Goal: Information Seeking & Learning: Learn about a topic

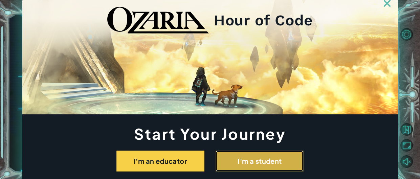
click at [232, 162] on button "I'm a student" at bounding box center [260, 161] width 88 height 21
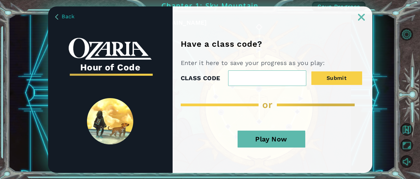
click at [253, 141] on button "Play Now" at bounding box center [272, 139] width 68 height 17
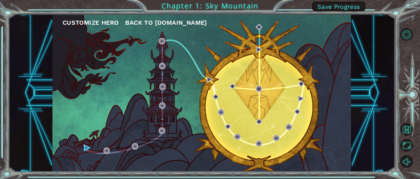
click at [102, 21] on button "Customize Hero" at bounding box center [91, 23] width 56 height 10
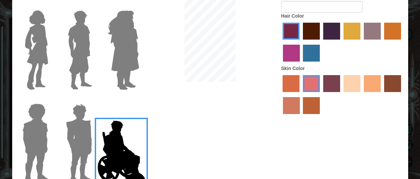
click at [126, 42] on img at bounding box center [123, 50] width 37 height 85
click at [139, 6] on input "Hero Amethyst" at bounding box center [139, 6] width 0 height 0
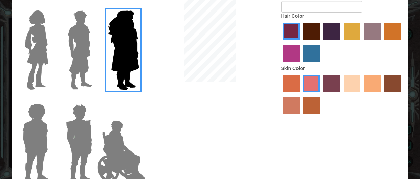
click at [80, 136] on img at bounding box center [78, 143] width 31 height 85
click at [95, 99] on input "Hero Garnet" at bounding box center [95, 99] width 0 height 0
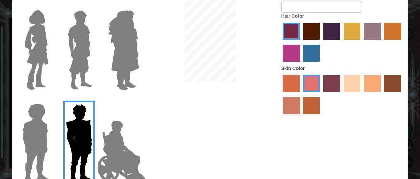
click at [84, 48] on img at bounding box center [80, 50] width 30 height 85
click at [95, 6] on input "Hero Lars" at bounding box center [95, 6] width 0 height 0
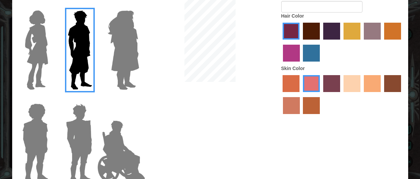
click at [43, 49] on img at bounding box center [36, 50] width 28 height 85
click at [51, 6] on input "Hero Connie" at bounding box center [51, 6] width 0 height 0
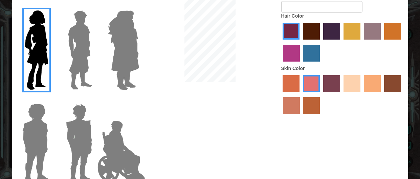
click at [31, 135] on img at bounding box center [35, 143] width 31 height 85
click at [51, 99] on input "Hero Steven" at bounding box center [51, 99] width 0 height 0
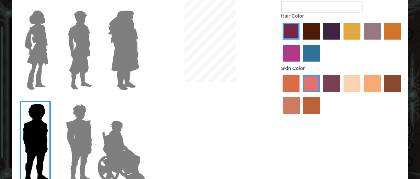
click at [79, 57] on img at bounding box center [80, 50] width 30 height 85
click at [95, 6] on input "Hero Lars" at bounding box center [95, 6] width 0 height 0
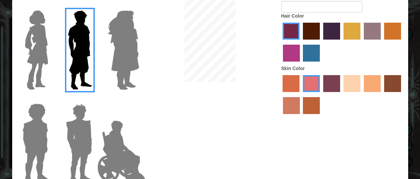
click at [75, 124] on img at bounding box center [78, 143] width 31 height 85
click at [95, 99] on input "Hero Garnet" at bounding box center [95, 99] width 0 height 0
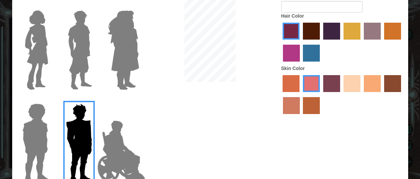
click at [131, 78] on img at bounding box center [123, 50] width 37 height 85
click at [139, 6] on input "Hero Amethyst" at bounding box center [139, 6] width 0 height 0
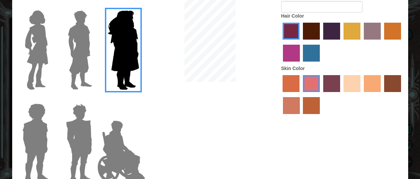
click at [110, 171] on img at bounding box center [121, 152] width 53 height 68
click at [139, 99] on input "Hero Jamie" at bounding box center [139, 99] width 0 height 0
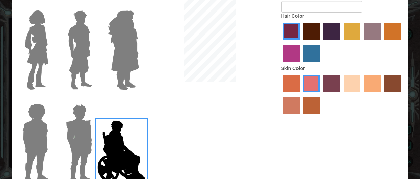
click at [19, 118] on label at bounding box center [34, 143] width 34 height 85
click at [51, 99] on input "Hero Steven" at bounding box center [51, 99] width 0 height 0
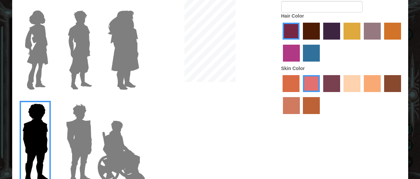
click at [41, 24] on img at bounding box center [36, 50] width 28 height 85
click at [51, 6] on input "Hero Connie" at bounding box center [51, 6] width 0 height 0
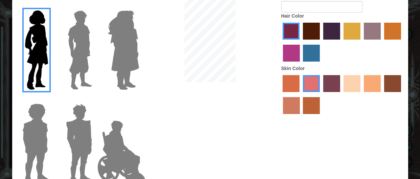
click at [128, 44] on img at bounding box center [123, 50] width 37 height 85
click at [139, 6] on input "Hero Amethyst" at bounding box center [139, 6] width 0 height 0
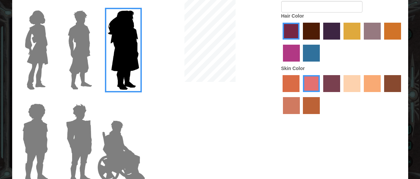
click at [331, 30] on label "hot purple hair color" at bounding box center [331, 31] width 17 height 17
click at [321, 42] on input "hot purple hair color" at bounding box center [321, 42] width 0 height 0
click at [71, 44] on img at bounding box center [80, 50] width 30 height 85
click at [95, 6] on input "Hero Lars" at bounding box center [95, 6] width 0 height 0
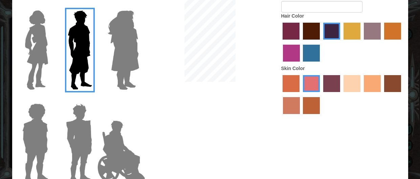
click at [371, 85] on label "tacao skin color" at bounding box center [372, 83] width 17 height 17
click at [361, 94] on input "tacao skin color" at bounding box center [361, 94] width 0 height 0
click at [354, 92] on label "sandy beach skin color" at bounding box center [351, 83] width 17 height 17
click at [341, 94] on input "sandy beach skin color" at bounding box center [341, 94] width 0 height 0
click at [373, 86] on label "tacao skin color" at bounding box center [372, 83] width 17 height 17
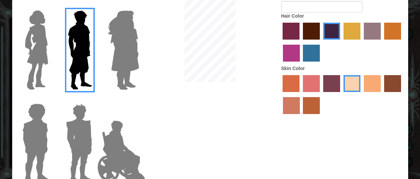
click at [361, 94] on input "tacao skin color" at bounding box center [361, 94] width 0 height 0
click at [294, 55] on label "medium red violet hair color" at bounding box center [291, 53] width 17 height 17
click at [402, 42] on input "medium red violet hair color" at bounding box center [402, 42] width 0 height 0
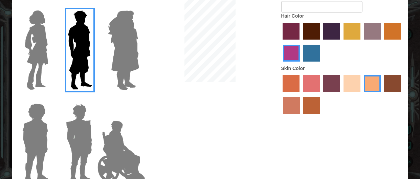
click at [305, 55] on label "lachmara hair color" at bounding box center [311, 53] width 17 height 17
click at [301, 64] on input "lachmara hair color" at bounding box center [301, 64] width 0 height 0
click at [319, 32] on label "maroon hair color" at bounding box center [311, 31] width 17 height 17
click at [301, 42] on input "maroon hair color" at bounding box center [301, 42] width 0 height 0
click at [331, 31] on label "hot purple hair color" at bounding box center [331, 31] width 17 height 17
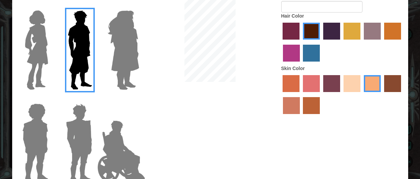
click at [321, 42] on input "hot purple hair color" at bounding box center [321, 42] width 0 height 0
click at [312, 33] on label "maroon hair color" at bounding box center [311, 31] width 17 height 17
click at [301, 42] on input "maroon hair color" at bounding box center [301, 42] width 0 height 0
click at [329, 9] on input "Hero's Name" at bounding box center [321, 7] width 81 height 12
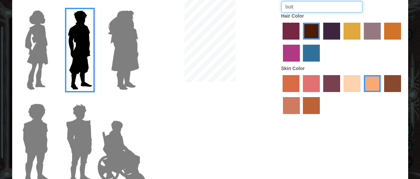
type input "butt"
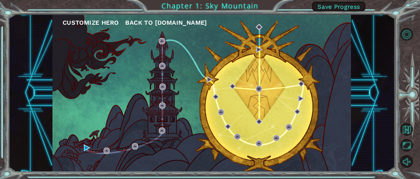
click at [255, 86] on div "Customize Hero Back to [DOMAIN_NAME]" at bounding box center [201, 92] width 298 height 157
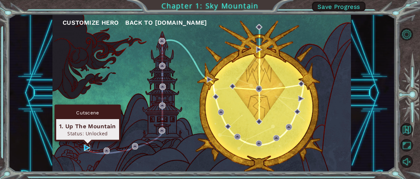
click at [85, 146] on img at bounding box center [87, 147] width 6 height 6
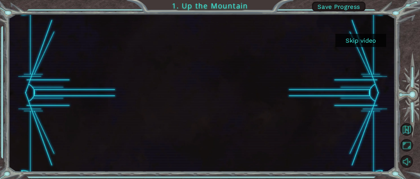
click at [347, 41] on button "Skip video" at bounding box center [360, 40] width 51 height 13
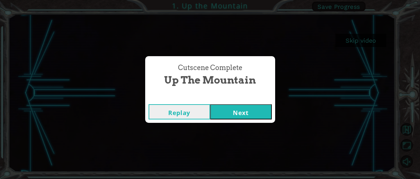
click at [347, 41] on div "Cutscene Complete Up the Mountain Replay Next" at bounding box center [210, 89] width 420 height 179
click at [244, 114] on button "Next" at bounding box center [241, 111] width 62 height 15
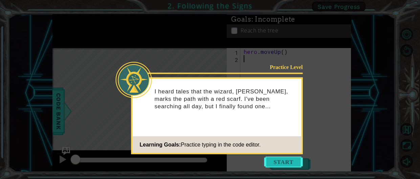
click at [285, 162] on button "Start" at bounding box center [283, 162] width 39 height 11
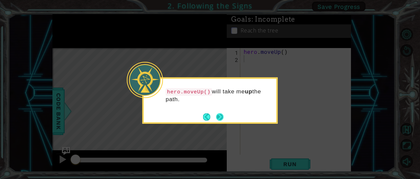
click at [219, 116] on button "Next" at bounding box center [220, 117] width 13 height 13
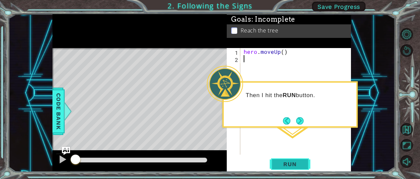
click at [281, 168] on button "Run" at bounding box center [290, 164] width 41 height 13
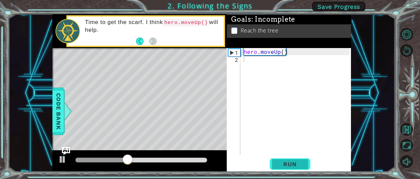
click at [281, 168] on button "Run" at bounding box center [290, 164] width 41 height 13
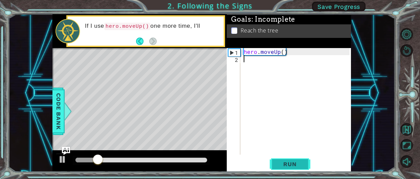
click at [281, 168] on button "Run" at bounding box center [290, 164] width 41 height 13
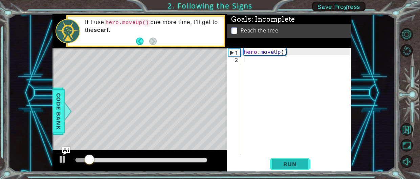
click at [281, 168] on button "Run" at bounding box center [290, 164] width 41 height 13
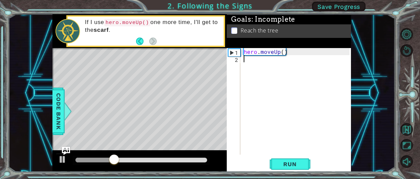
click at [237, 59] on div "2" at bounding box center [234, 59] width 12 height 7
click at [235, 59] on div "2" at bounding box center [234, 59] width 12 height 7
click at [284, 165] on span "Run" at bounding box center [289, 164] width 27 height 7
click at [254, 53] on div "hero . moveUp ( )" at bounding box center [297, 108] width 111 height 121
click at [285, 50] on div "hero . moveUp ( )" at bounding box center [297, 108] width 111 height 121
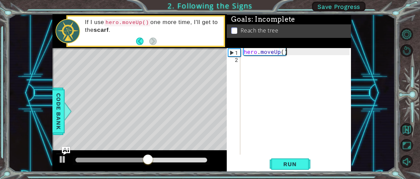
click at [283, 51] on div "hero . moveUp ( )" at bounding box center [297, 108] width 111 height 121
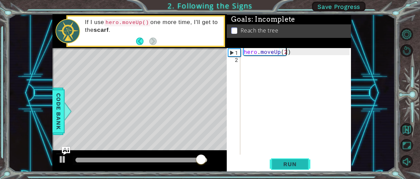
type textarea "hero.moveUp(2)"
click at [287, 166] on span "Run" at bounding box center [289, 164] width 27 height 7
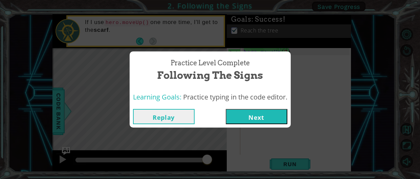
click at [255, 114] on button "Next" at bounding box center [257, 116] width 62 height 15
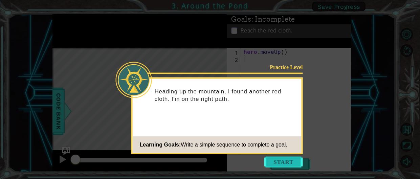
click at [272, 167] on button "Start" at bounding box center [283, 162] width 39 height 11
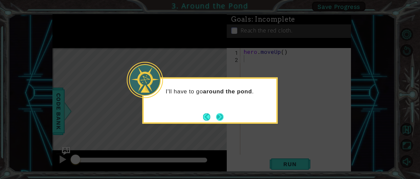
click at [221, 121] on footer at bounding box center [213, 117] width 21 height 10
click at [220, 118] on button "Next" at bounding box center [220, 117] width 13 height 13
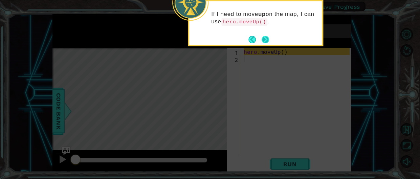
click at [266, 39] on button "Next" at bounding box center [265, 39] width 10 height 10
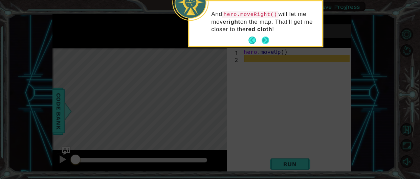
click at [263, 41] on button "Next" at bounding box center [265, 40] width 13 height 13
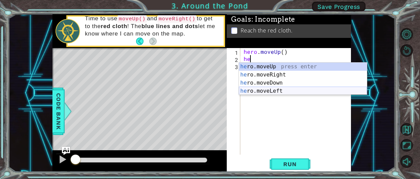
click at [255, 92] on div "he ro.moveUp press enter he ro.moveRight press enter he ro.moveDown press enter…" at bounding box center [303, 87] width 128 height 49
type textarea "hero.moveLeft(1)"
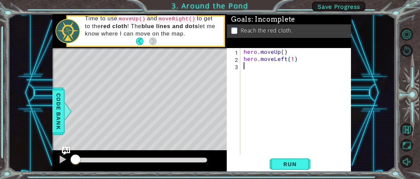
click at [248, 71] on div "hero . moveUp ( ) hero . moveLeft ( 1 )" at bounding box center [297, 108] width 111 height 121
type textarea "h"
click at [247, 74] on div "hero . moveUp ( ) hero . moveLeft ( 1 ) hero . moveUp ( )" at bounding box center [297, 108] width 111 height 121
type textarea "h"
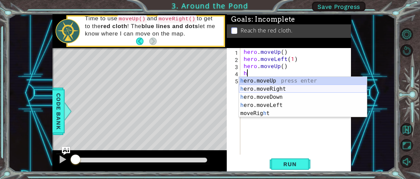
click at [257, 89] on div "h ero.moveUp press enter h ero.moveRight press enter h ero.moveDown press enter…" at bounding box center [303, 105] width 128 height 57
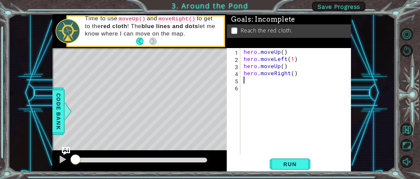
click at [246, 83] on div "hero . moveUp ( ) hero . moveLeft ( 1 ) hero . moveUp ( ) hero . moveRight ( )" at bounding box center [297, 108] width 111 height 121
type textarea "h"
click at [291, 161] on span "Run" at bounding box center [289, 164] width 27 height 7
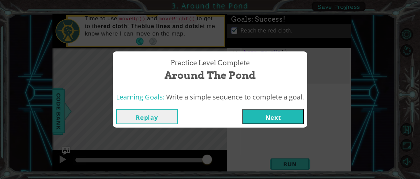
click at [263, 116] on button "Next" at bounding box center [273, 116] width 62 height 15
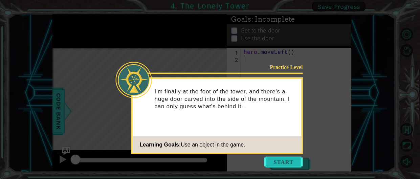
click at [277, 163] on button "Start" at bounding box center [283, 162] width 39 height 11
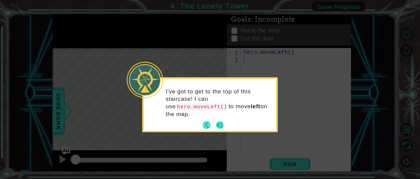
click at [219, 126] on button "Next" at bounding box center [220, 125] width 12 height 12
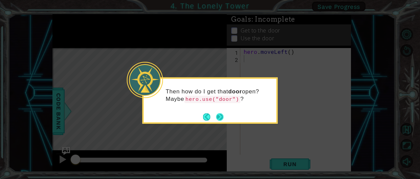
click at [219, 119] on button "Next" at bounding box center [220, 117] width 12 height 12
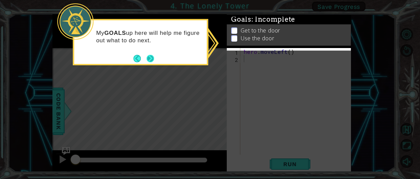
click at [151, 61] on button "Next" at bounding box center [150, 57] width 7 height 7
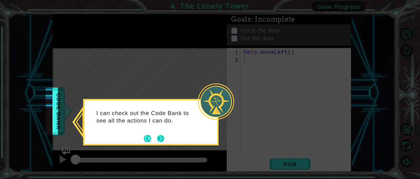
click at [162, 143] on button "Next" at bounding box center [160, 138] width 10 height 10
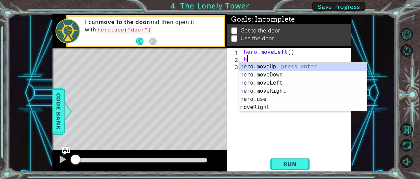
click at [289, 51] on div "hero . moveLeft ( ) h" at bounding box center [297, 108] width 111 height 121
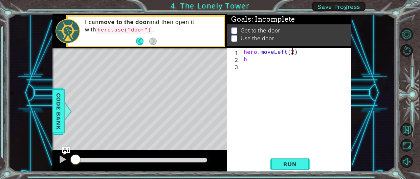
scroll to position [0, 3]
click at [249, 59] on div "hero . moveLeft ( 2 ) h" at bounding box center [297, 108] width 111 height 121
type textarea "h"
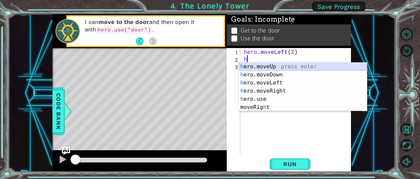
click at [257, 68] on div "h ero.moveUp press enter h ero.moveDown press enter h ero.moveLeft press enter …" at bounding box center [303, 95] width 128 height 65
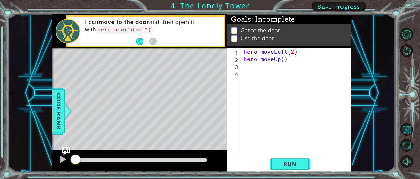
click at [283, 59] on div "hero . moveLeft ( 2 ) hero . moveUp ( )" at bounding box center [297, 108] width 111 height 121
type textarea "hero.moveUp(2)"
click at [243, 66] on div "hero . moveLeft ( 2 ) hero . moveUp ( 2 )" at bounding box center [297, 108] width 111 height 121
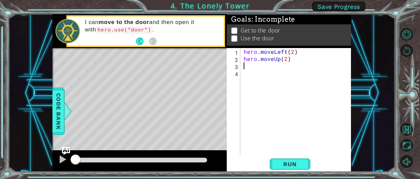
type textarea "h"
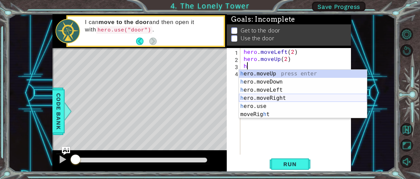
click at [258, 97] on div "h ero.moveUp press enter h ero.moveDown press enter h ero.moveLeft press enter …" at bounding box center [303, 102] width 128 height 65
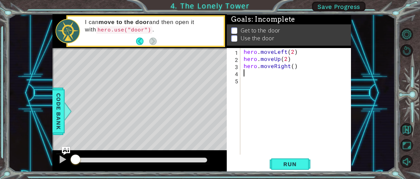
click at [293, 65] on div "hero . moveLeft ( 2 ) hero . moveUp ( 2 ) hero . moveRight ( )" at bounding box center [297, 108] width 111 height 121
type textarea "hero.moveRight(2)"
click at [277, 167] on span "Run" at bounding box center [289, 164] width 27 height 7
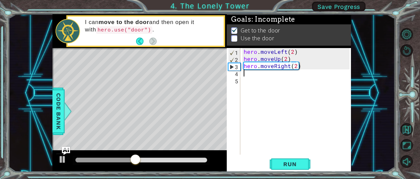
click at [244, 76] on div "hero . moveLeft ( 2 ) hero . moveUp ( 2 ) hero . moveRight ( 2 )" at bounding box center [297, 108] width 111 height 121
type textarea "h"
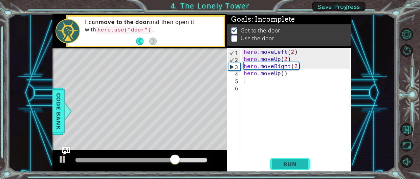
click at [286, 167] on span "Run" at bounding box center [289, 164] width 27 height 7
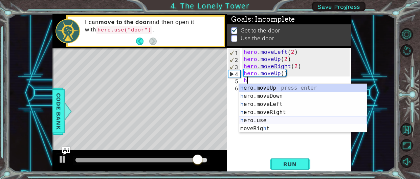
click at [259, 120] on div "h ero.moveUp press enter h ero.moveDown press enter h ero.moveLeft press enter …" at bounding box center [303, 116] width 128 height 65
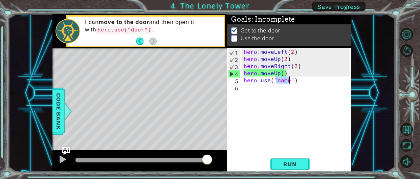
click at [284, 81] on div "hero . moveLeft ( 2 ) hero . moveUp ( 2 ) hero . moveRight ( 2 ) hero . moveUp …" at bounding box center [295, 101] width 107 height 107
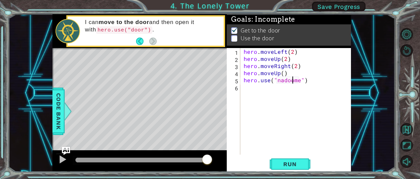
scroll to position [0, 3]
click at [282, 80] on div "hero . moveLeft ( 2 ) hero . moveUp ( 2 ) hero . moveRight ( 2 ) hero . moveUp …" at bounding box center [297, 108] width 111 height 121
click at [296, 80] on div "hero . moveLeft ( 2 ) hero . moveUp ( 2 ) hero . moveRight ( 2 ) hero . moveUp …" at bounding box center [297, 108] width 111 height 121
type textarea "hero.use("door")"
click at [306, 98] on div "hero . moveLeft ( 2 ) hero . moveUp ( 2 ) hero . moveRight ( 2 ) hero . moveUp …" at bounding box center [297, 108] width 111 height 121
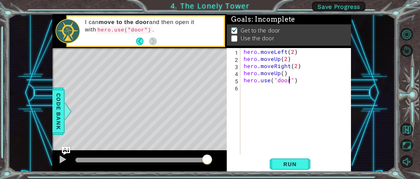
scroll to position [0, 0]
click at [275, 163] on button "Run" at bounding box center [290, 164] width 41 height 13
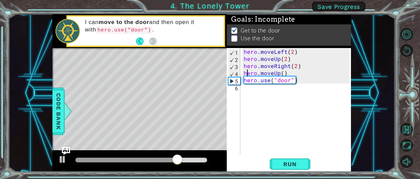
click at [245, 73] on div "hero . moveLeft ( 2 ) hero . moveUp ( 2 ) hero . moveRight ( 2 ) hero . moveUp …" at bounding box center [297, 108] width 111 height 121
click at [287, 72] on div "hero . moveLeft ( 2 ) hero . moveUp ( 2 ) hero . moveRight ( 2 ) hero . moveUp …" at bounding box center [297, 108] width 111 height 121
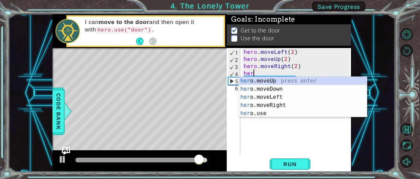
type textarea "h"
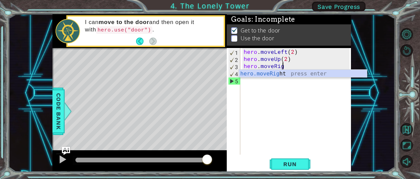
scroll to position [0, 2]
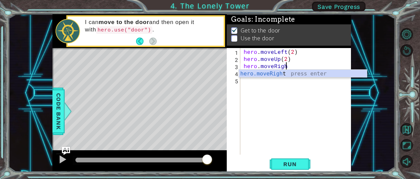
type textarea "hero.moveRight"
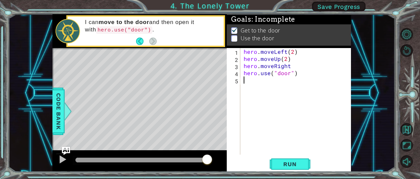
click at [287, 104] on div "hero . moveLeft ( 2 ) hero . moveUp ( 2 ) hero . moveRight hero . use ( "door" )" at bounding box center [297, 108] width 111 height 121
click at [281, 165] on span "Run" at bounding box center [289, 164] width 27 height 7
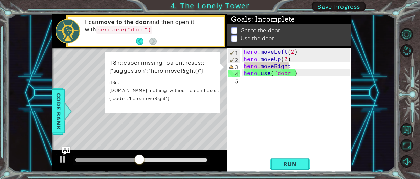
click at [296, 64] on div "hero . moveLeft ( 2 ) hero . moveUp ( 2 ) hero . moveRight hero . use ( "door" )" at bounding box center [297, 108] width 111 height 121
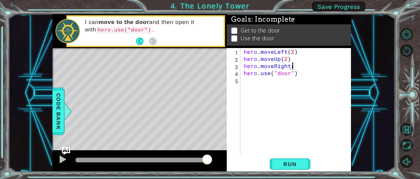
scroll to position [0, 3]
click at [298, 164] on span "Run" at bounding box center [289, 164] width 27 height 7
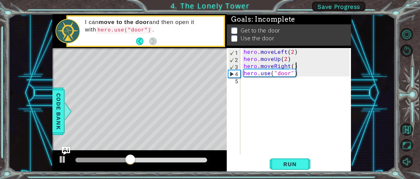
click at [292, 66] on div "hero . moveLeft ( 2 ) hero . moveUp ( 2 ) hero . moveRight ( ) hero . use ( "do…" at bounding box center [297, 108] width 111 height 121
type textarea "hero.moveRight(2)"
click at [291, 166] on span "Run" at bounding box center [289, 164] width 27 height 7
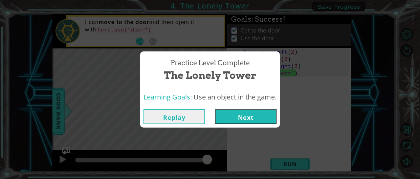
click at [248, 119] on button "Next" at bounding box center [246, 116] width 62 height 15
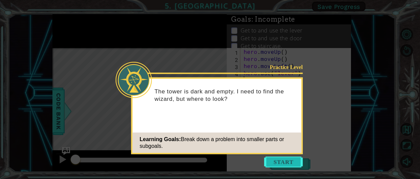
click at [269, 161] on button "Start" at bounding box center [283, 162] width 39 height 11
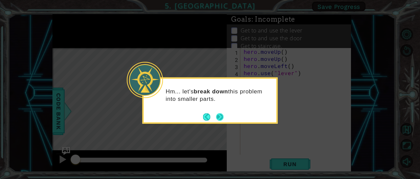
click at [216, 117] on button "Next" at bounding box center [219, 116] width 11 height 11
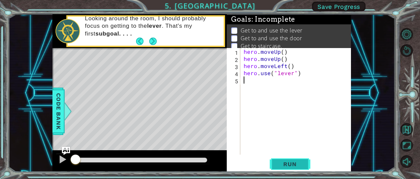
click at [284, 164] on span "Run" at bounding box center [289, 164] width 27 height 7
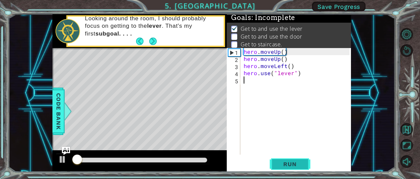
scroll to position [3, 0]
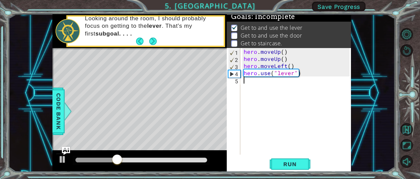
click at [234, 34] on p at bounding box center [234, 35] width 6 height 6
click at [302, 78] on div "hero . moveUp ( ) hero . moveUp ( ) hero . moveLeft ( ) hero . use ( "lever" )" at bounding box center [297, 108] width 111 height 121
click at [304, 73] on div "hero . moveUp ( ) hero . moveUp ( ) hero . moveLeft ( ) hero . use ( "lever" )" at bounding box center [297, 108] width 111 height 121
click at [315, 72] on div "hero . moveUp ( ) hero . moveUp ( ) hero . moveLeft ( ) hero . use ( "lever" )" at bounding box center [297, 108] width 111 height 121
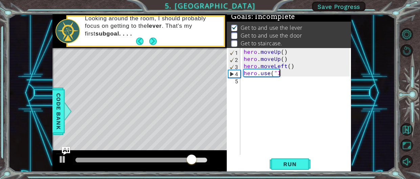
type textarea "h"
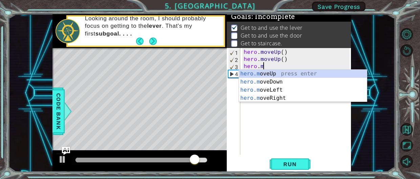
type textarea "h"
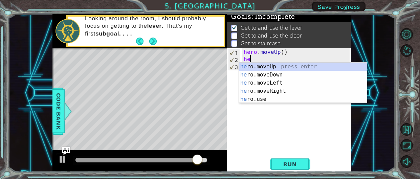
type textarea "h"
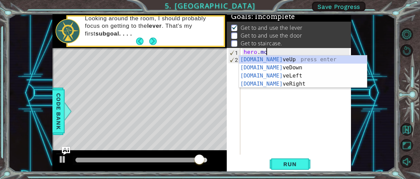
type textarea "hero.m"
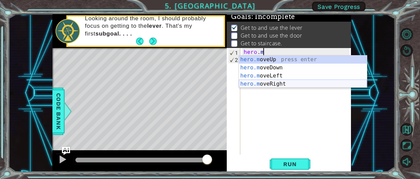
click at [269, 87] on div "hero.m oveUp press enter hero.m oveDown press enter hero.m oveLeft press enter …" at bounding box center [303, 79] width 128 height 49
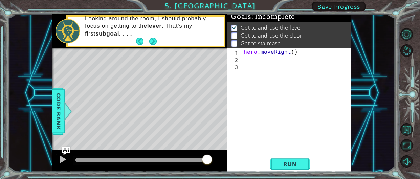
click at [292, 51] on div "hero . moveRight ( )" at bounding box center [297, 108] width 111 height 121
type textarea "hero.moveRight(3)"
click at [243, 61] on div "hero . moveRight ( 3 )" at bounding box center [297, 108] width 111 height 121
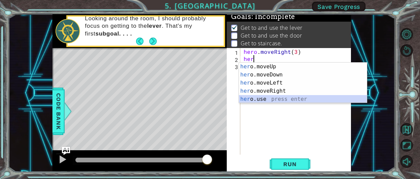
click at [246, 101] on div "her o.moveUp press enter her o.moveDown press enter her o.moveLeft press enter …" at bounding box center [303, 91] width 128 height 57
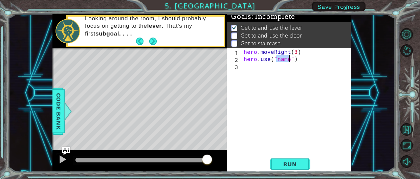
click at [289, 58] on div "hero . moveRight ( 3 ) hero . use ( "name" )" at bounding box center [295, 101] width 107 height 107
type textarea "hero.use("door")"
click at [245, 66] on div "hero . moveRight ( 3 ) hero . use ( "door" )" at bounding box center [297, 108] width 111 height 121
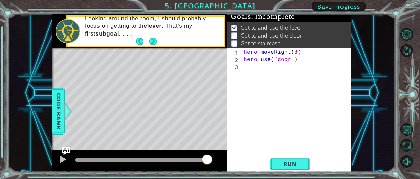
type textarea "h"
click at [248, 75] on div "hero . moveRight ( 3 ) hero . use ( "door" ) hero . moveUp ( )" at bounding box center [297, 108] width 111 height 121
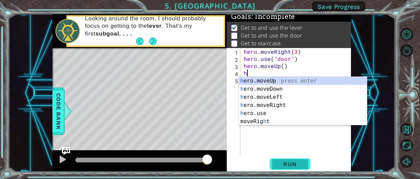
type textarea "h"
click at [279, 162] on span "Run" at bounding box center [289, 164] width 27 height 7
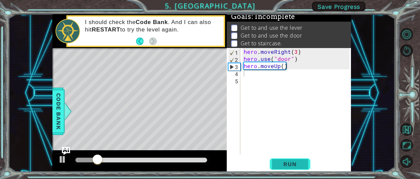
click at [293, 166] on span "Run" at bounding box center [289, 164] width 27 height 7
